Goal: Navigation & Orientation: Understand site structure

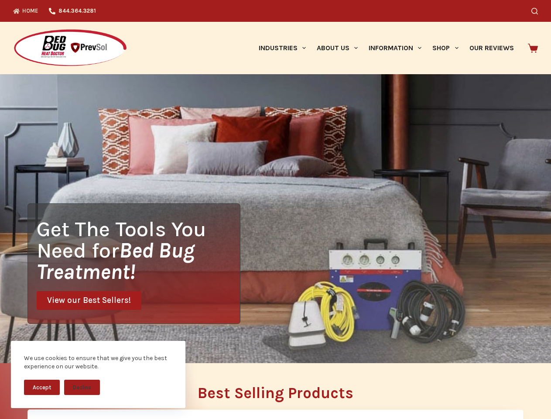
click at [275, 209] on div "Get The Tools You Need for Bed Bug Treatment! View our Best Sellers!" at bounding box center [275, 218] width 551 height 289
click at [42, 387] on button "Accept" at bounding box center [42, 386] width 36 height 15
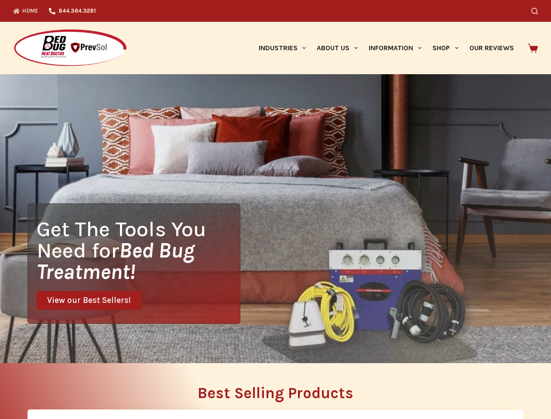
click at [82, 387] on button "Decline" at bounding box center [82, 393] width 36 height 15
click at [538, 11] on icon "Search" at bounding box center [534, 11] width 7 height 7
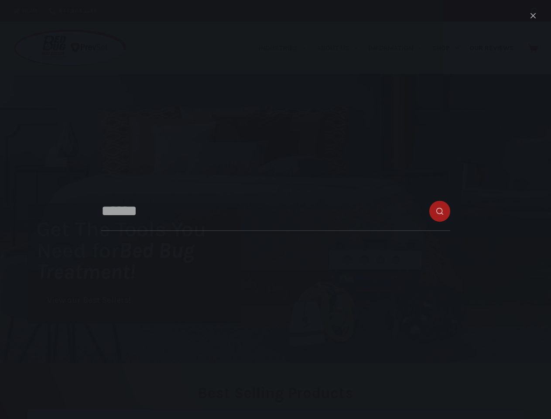
click at [285, 48] on link "Industries" at bounding box center [282, 48] width 58 height 52
click at [341, 48] on link "About Us" at bounding box center [337, 48] width 52 height 52
click at [399, 48] on link "Information" at bounding box center [395, 48] width 64 height 52
click at [449, 48] on link "Shop" at bounding box center [445, 48] width 37 height 52
